Goal: Information Seeking & Learning: Learn about a topic

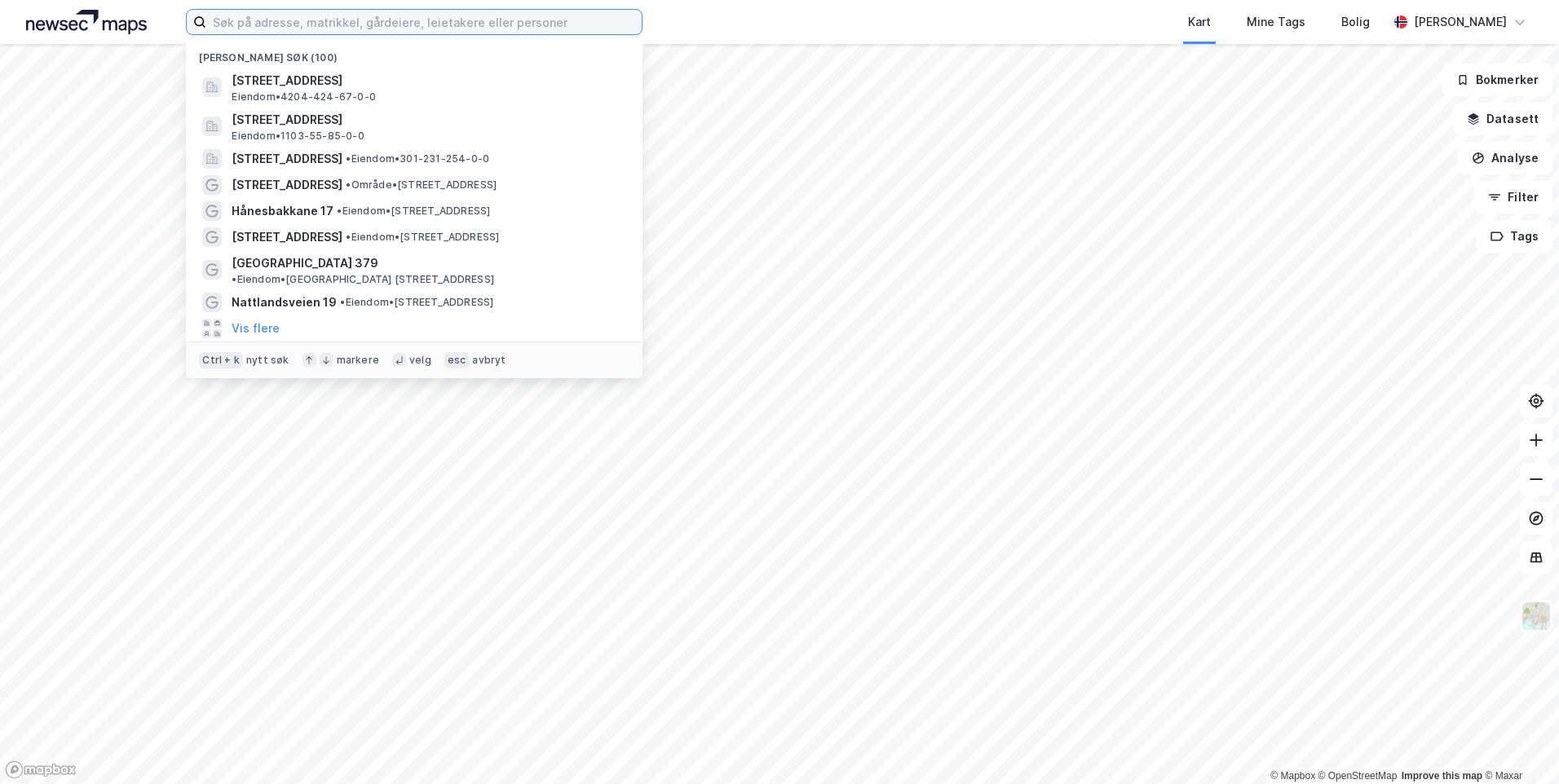
click at [402, 22] on input at bounding box center [423, 21] width 435 height 24
paste input "[PERSON_NAME][STREET_ADDRESS]"
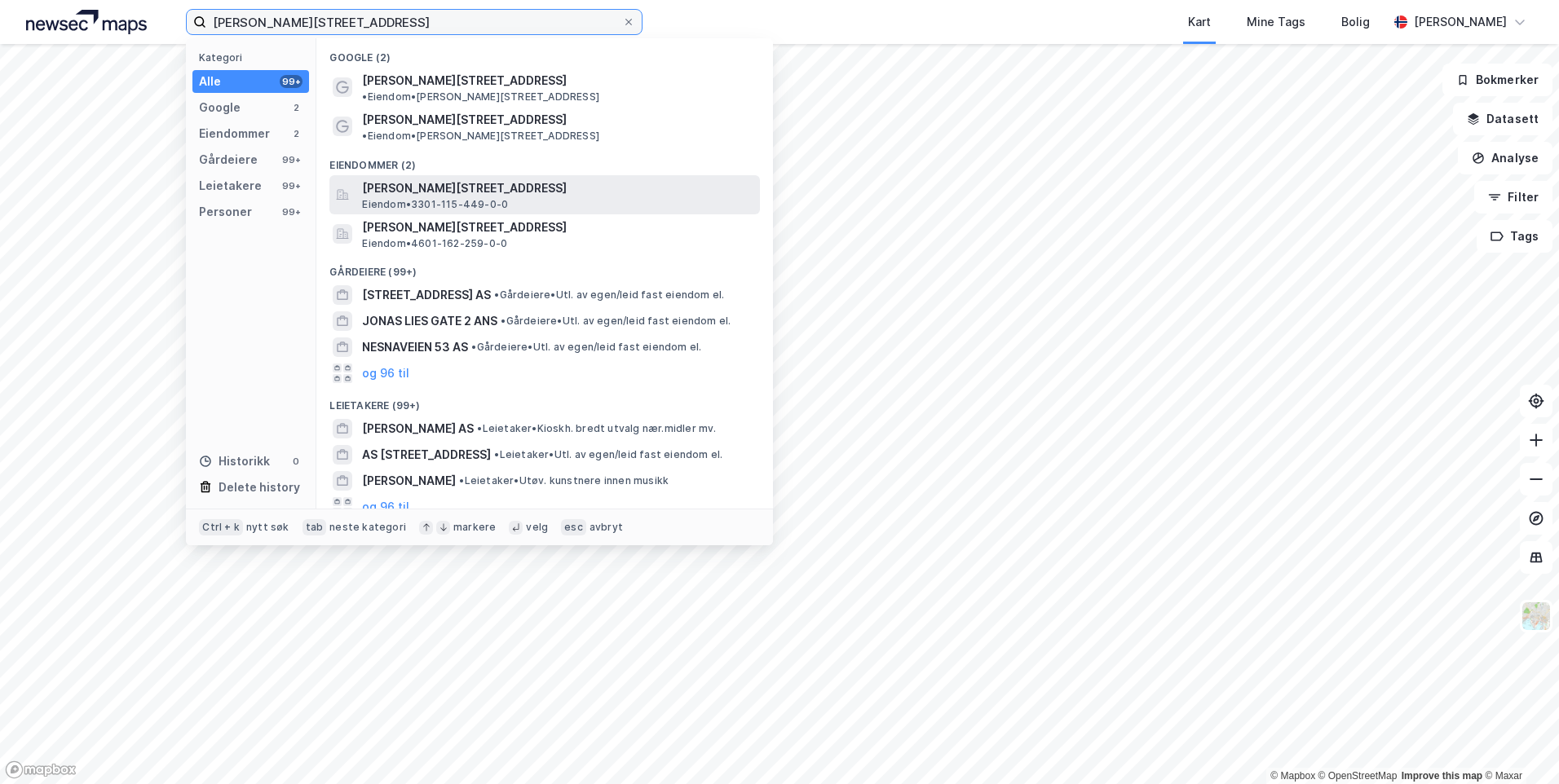
type input "[PERSON_NAME][STREET_ADDRESS]"
click at [604, 178] on span "[PERSON_NAME][STREET_ADDRESS]" at bounding box center [557, 188] width 391 height 20
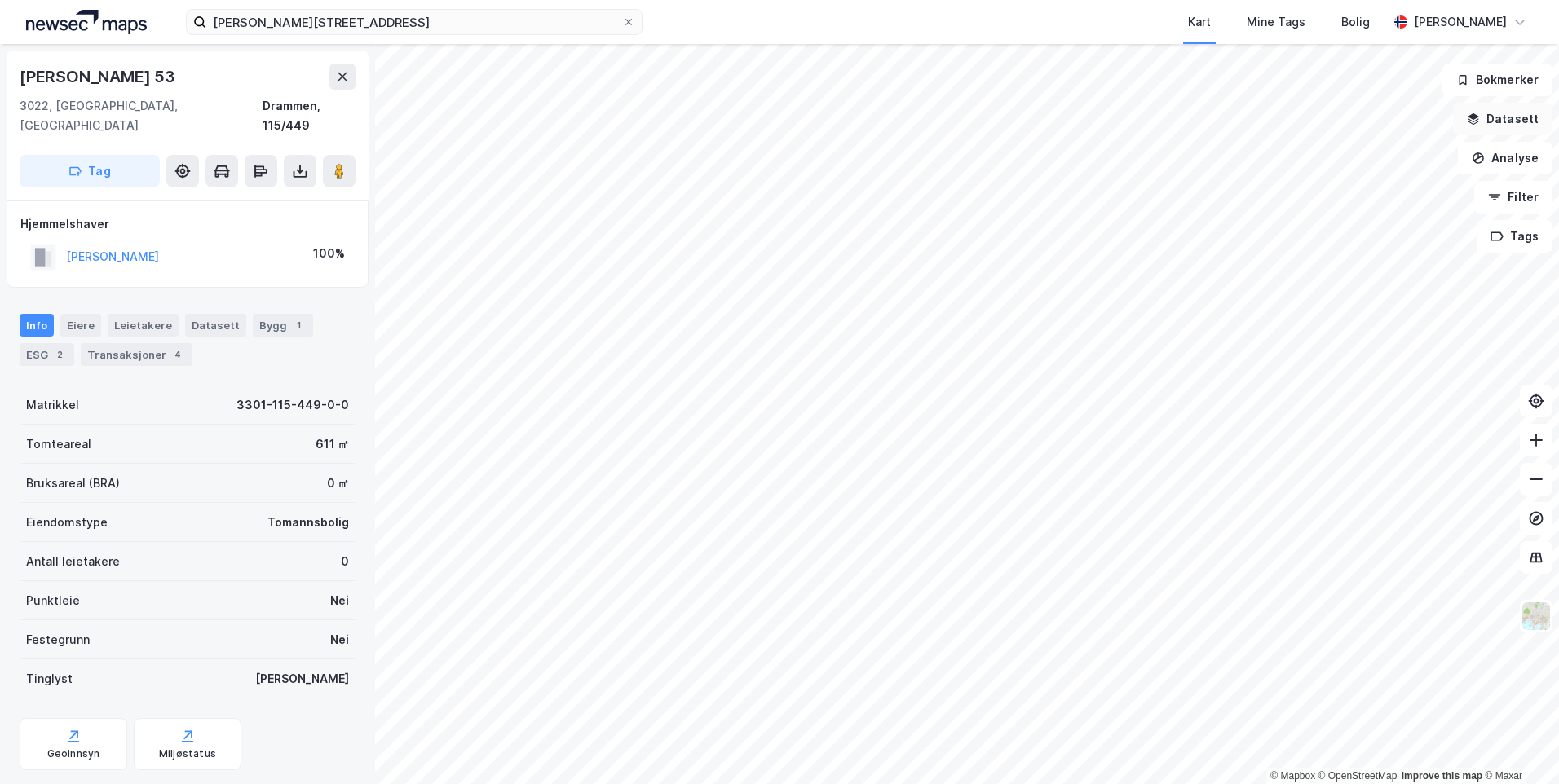
click at [1525, 123] on button "Datasett" at bounding box center [1503, 118] width 100 height 32
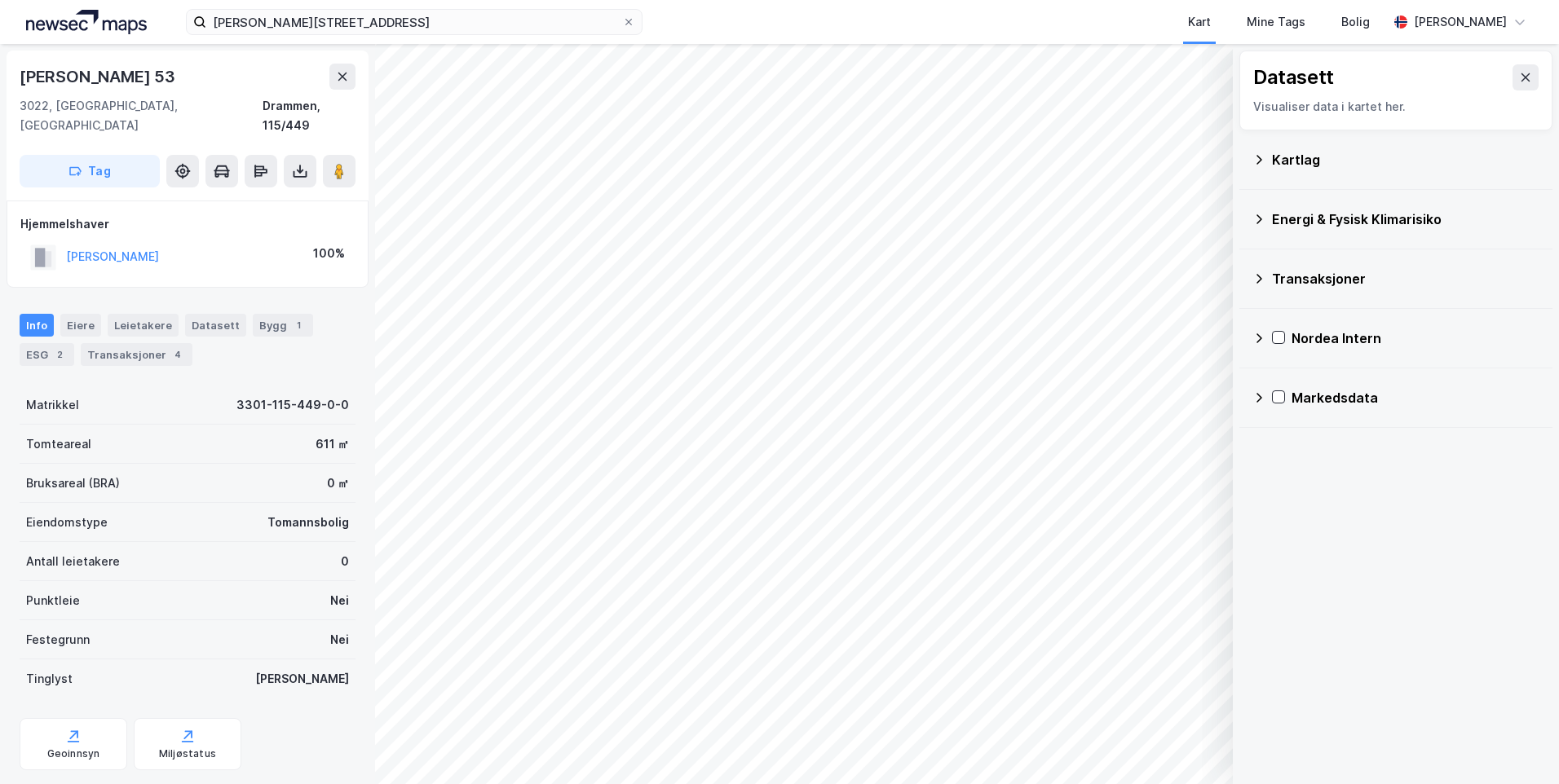
click at [1268, 158] on div "Kartlag" at bounding box center [1396, 160] width 287 height 39
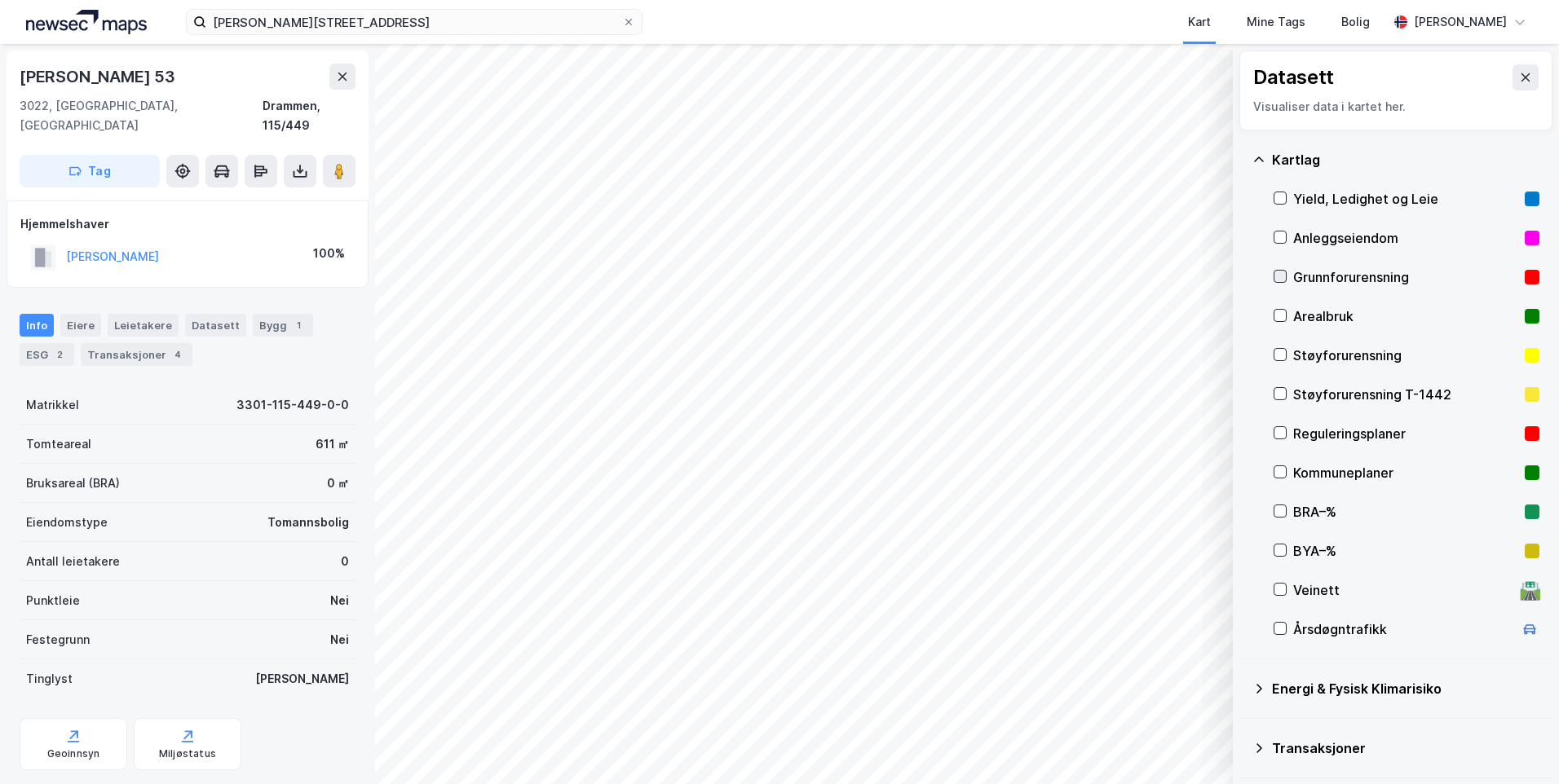
click at [1281, 279] on icon at bounding box center [1280, 277] width 12 height 12
click at [1253, 156] on icon at bounding box center [1259, 159] width 13 height 13
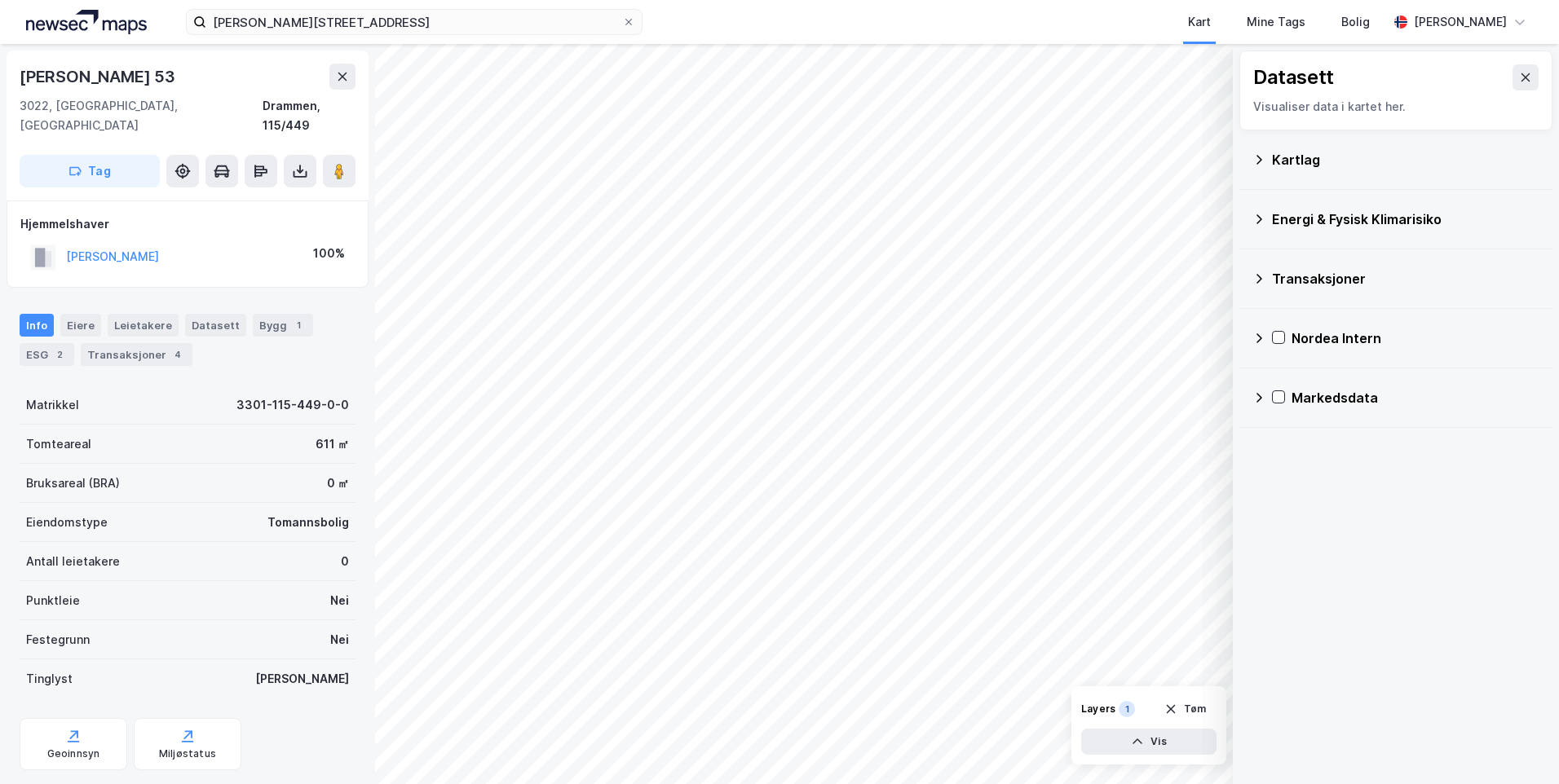
click at [1259, 215] on icon at bounding box center [1259, 218] width 13 height 13
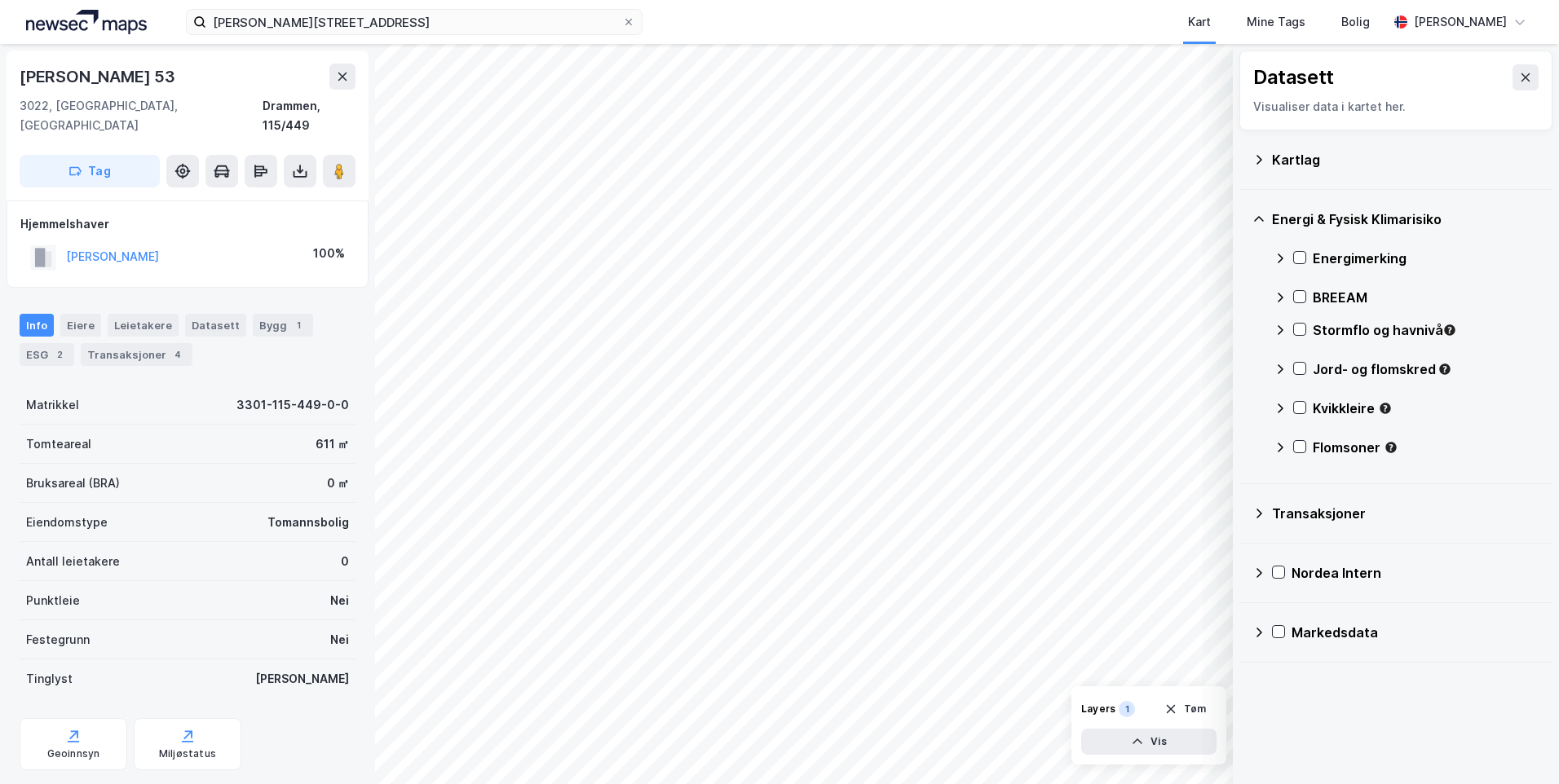
click at [1283, 252] on icon at bounding box center [1280, 257] width 13 height 13
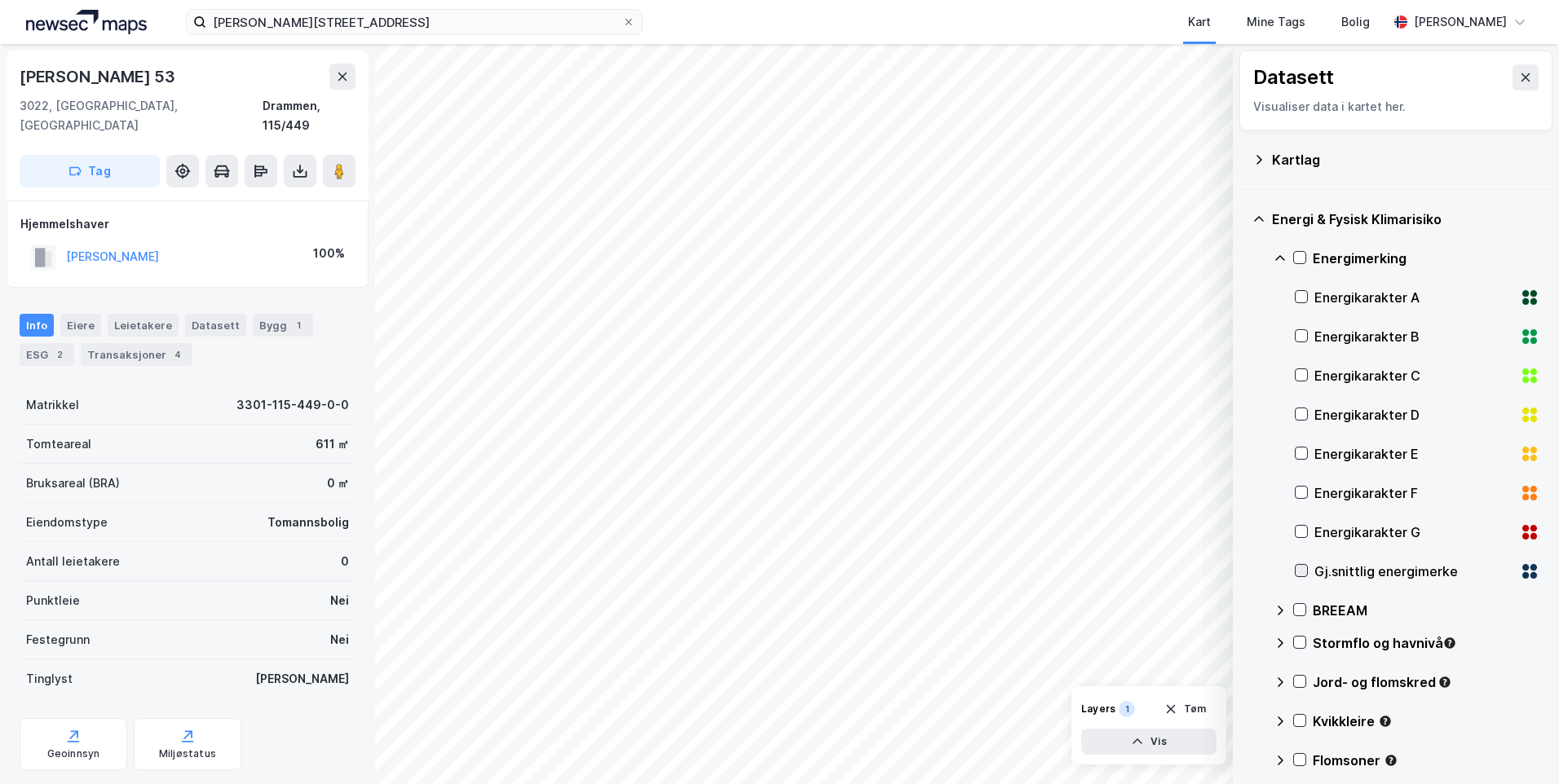
click at [1300, 571] on icon at bounding box center [1301, 570] width 12 height 12
click at [1277, 251] on div "Energimerking" at bounding box center [1407, 258] width 265 height 39
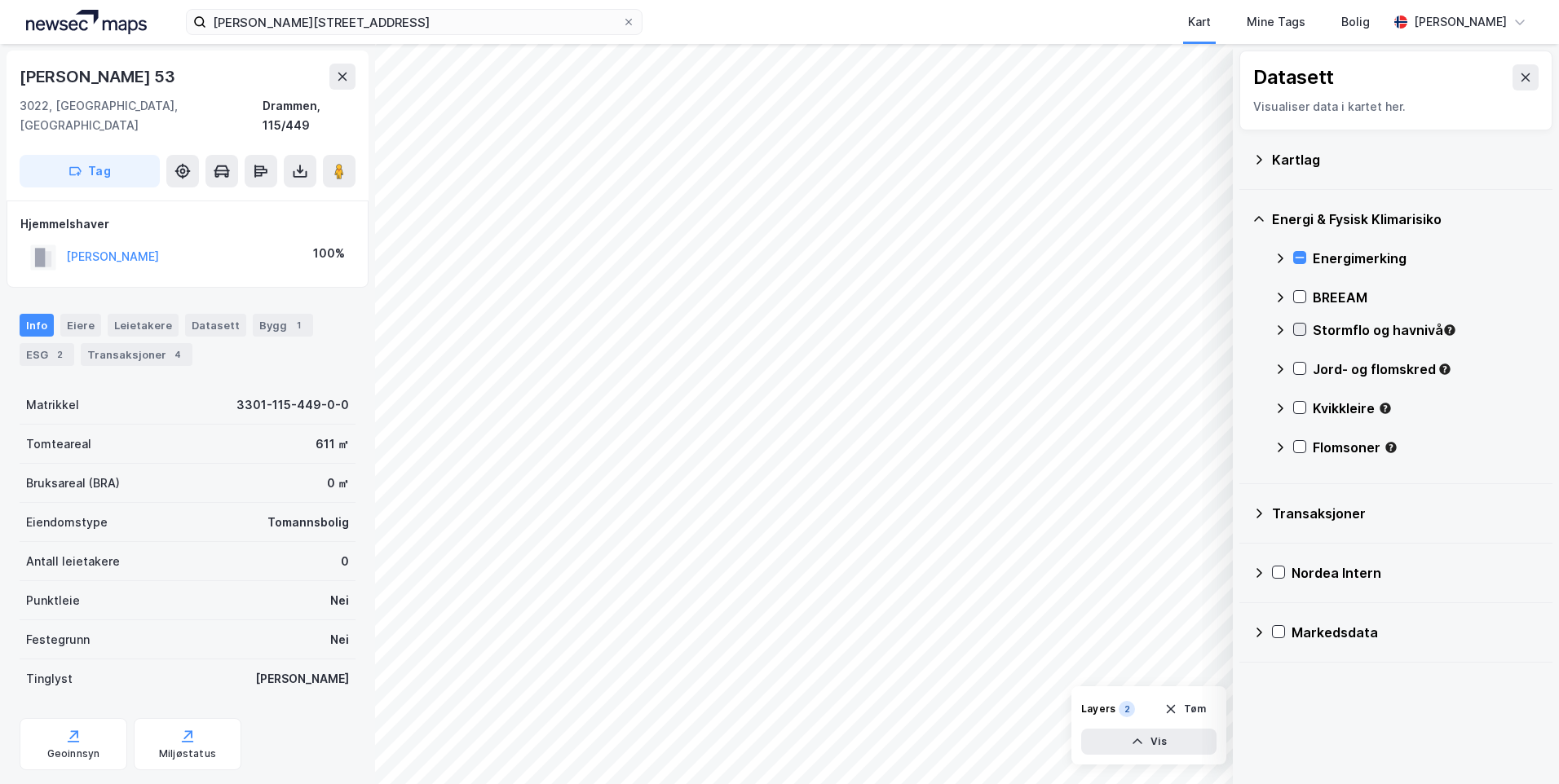
click at [1303, 326] on icon at bounding box center [1300, 330] width 12 height 12
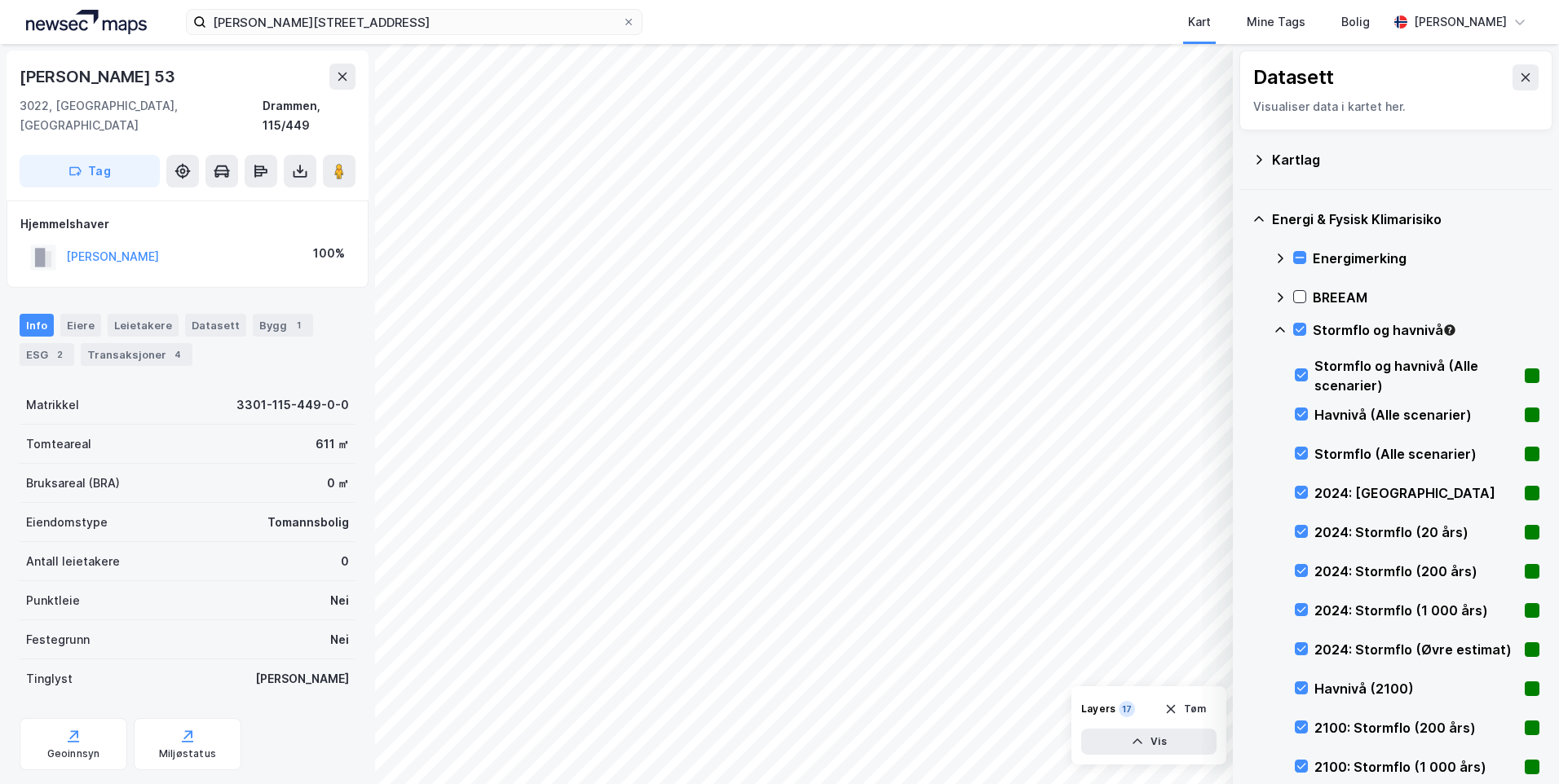
click at [1279, 326] on icon at bounding box center [1280, 330] width 13 height 13
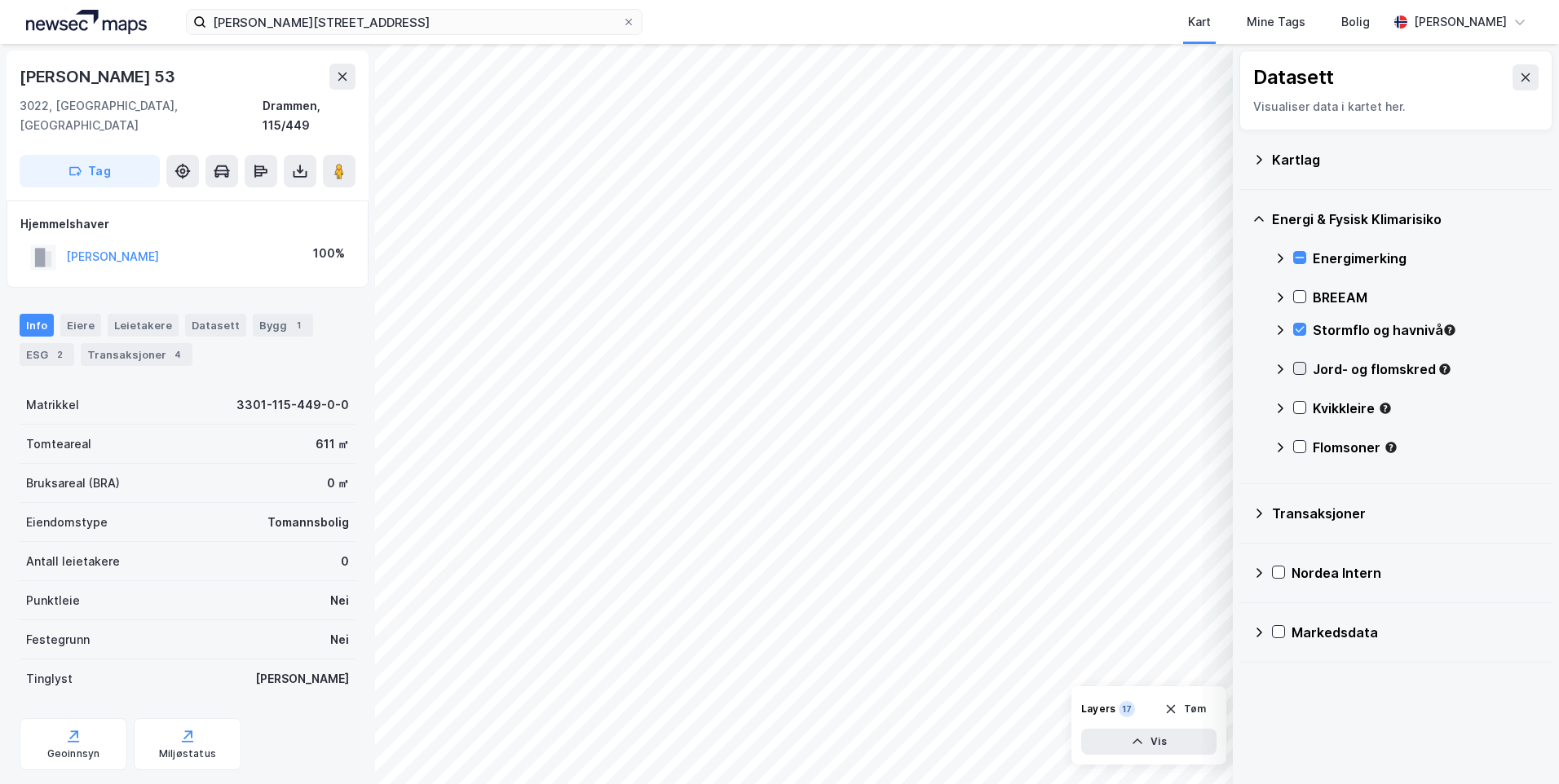
click at [1299, 363] on icon at bounding box center [1300, 369] width 12 height 12
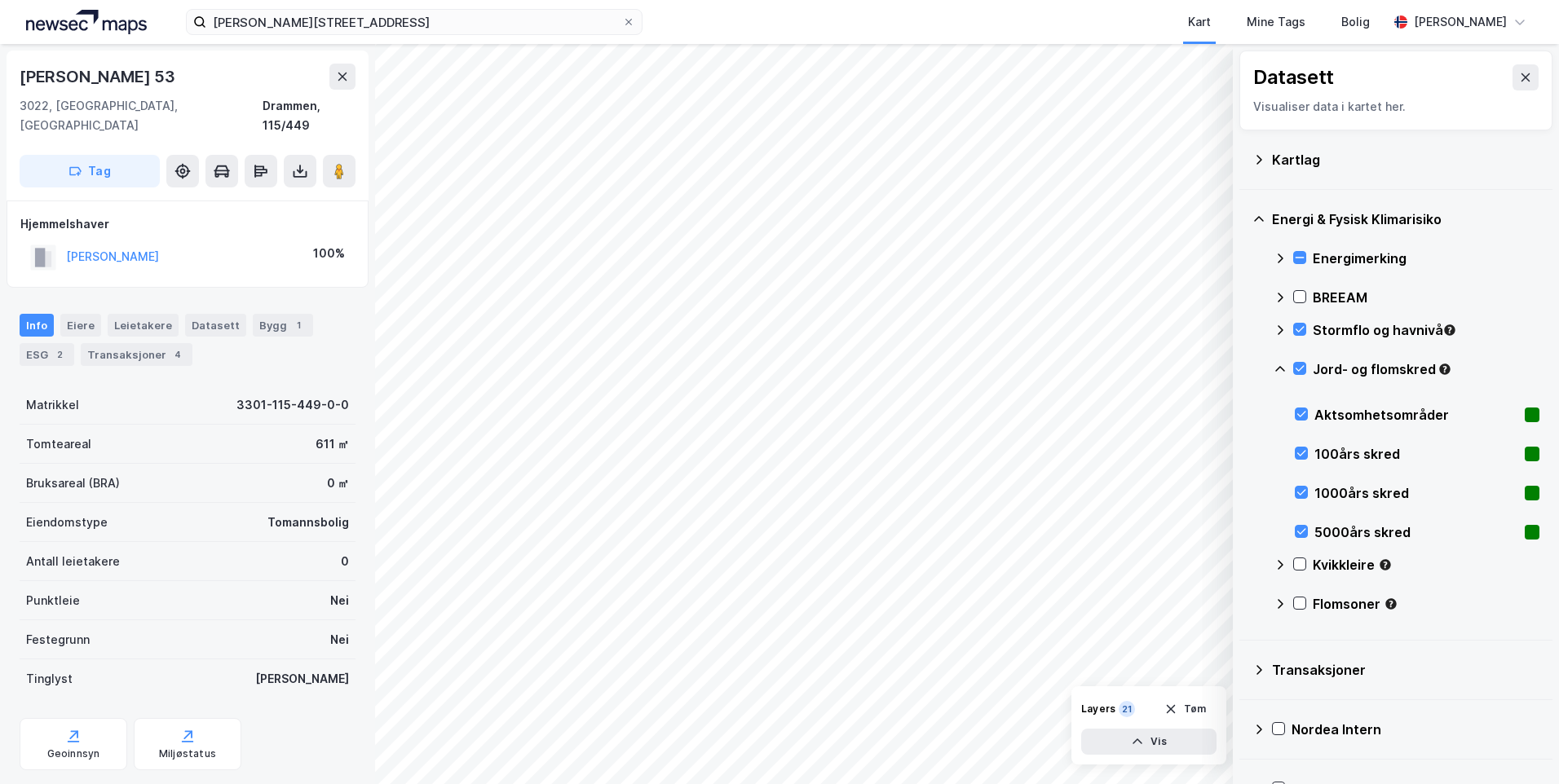
click at [1281, 368] on icon at bounding box center [1280, 369] width 10 height 6
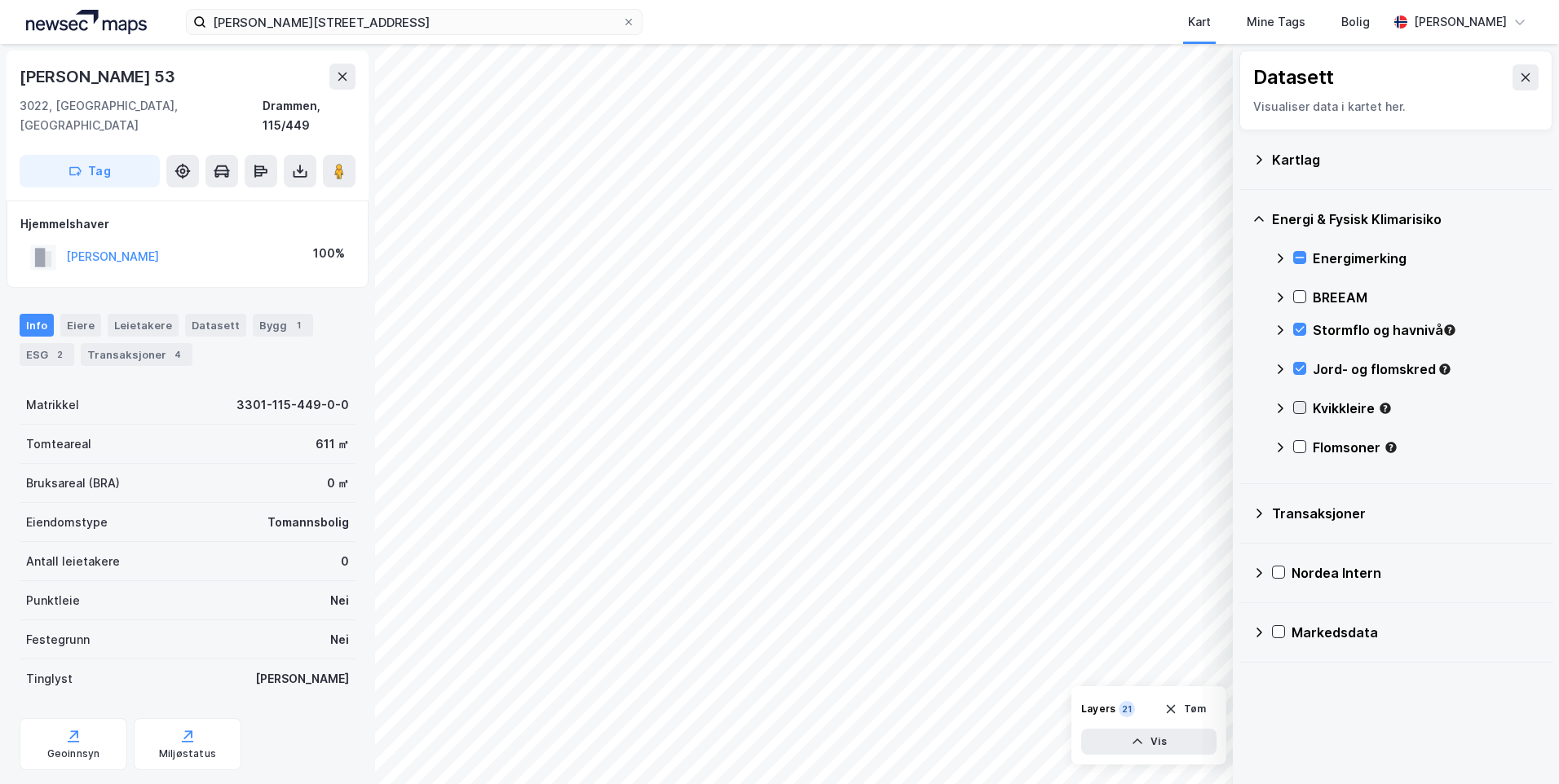
click at [1298, 410] on icon at bounding box center [1299, 408] width 9 height 6
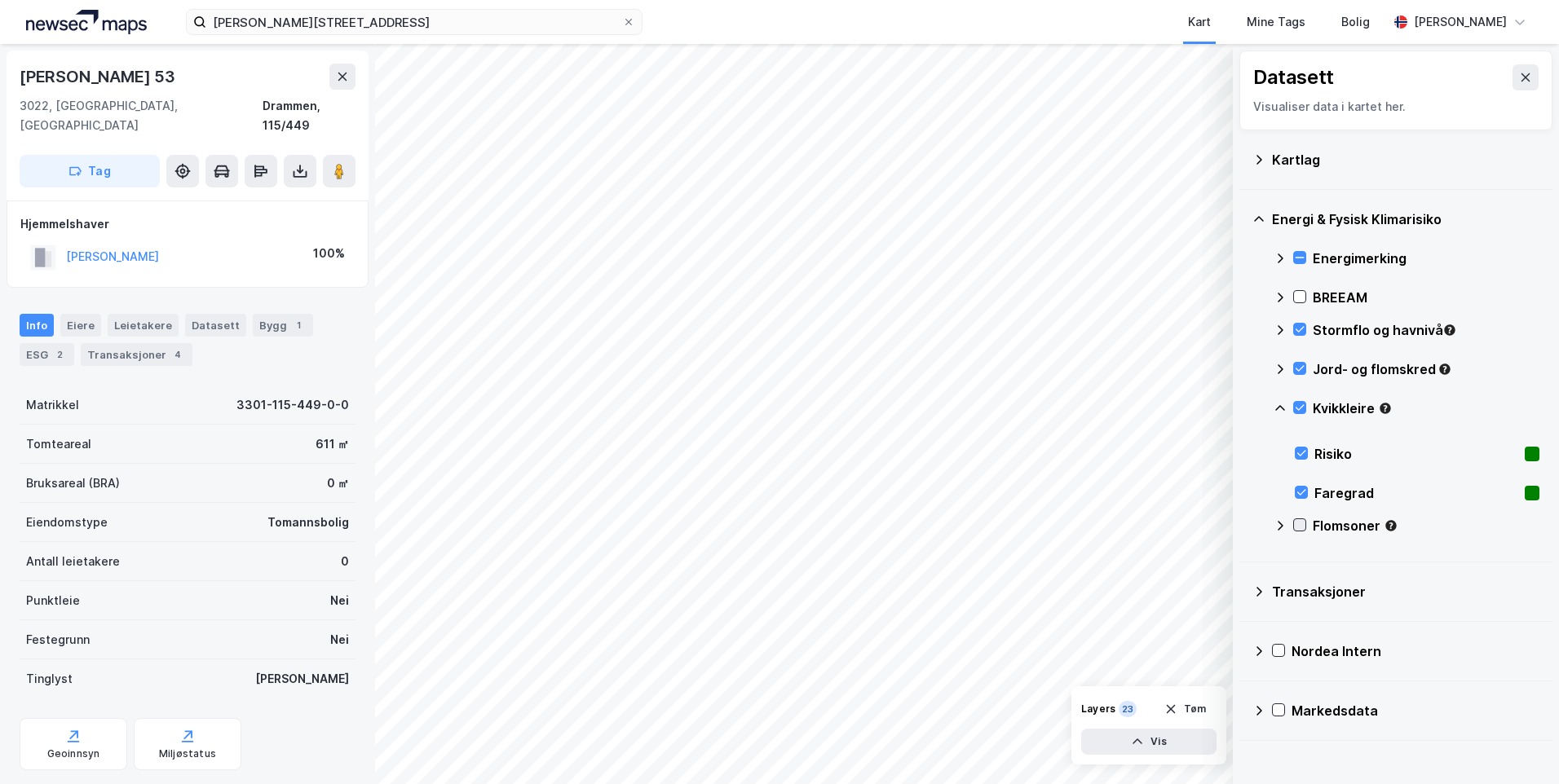
click at [1303, 529] on icon at bounding box center [1300, 525] width 12 height 12
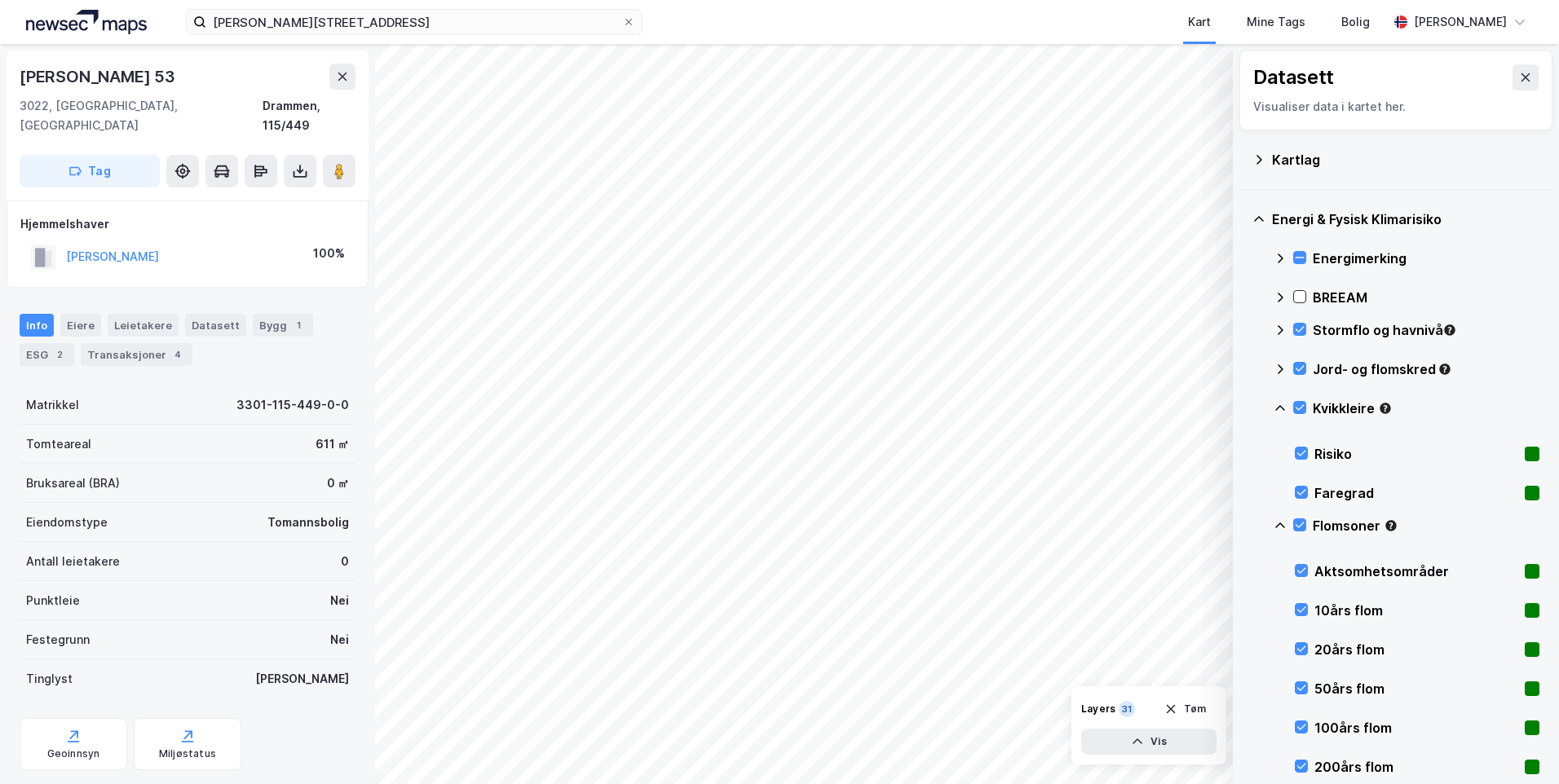
click at [1274, 529] on icon at bounding box center [1280, 525] width 13 height 13
